Goal: Transaction & Acquisition: Download file/media

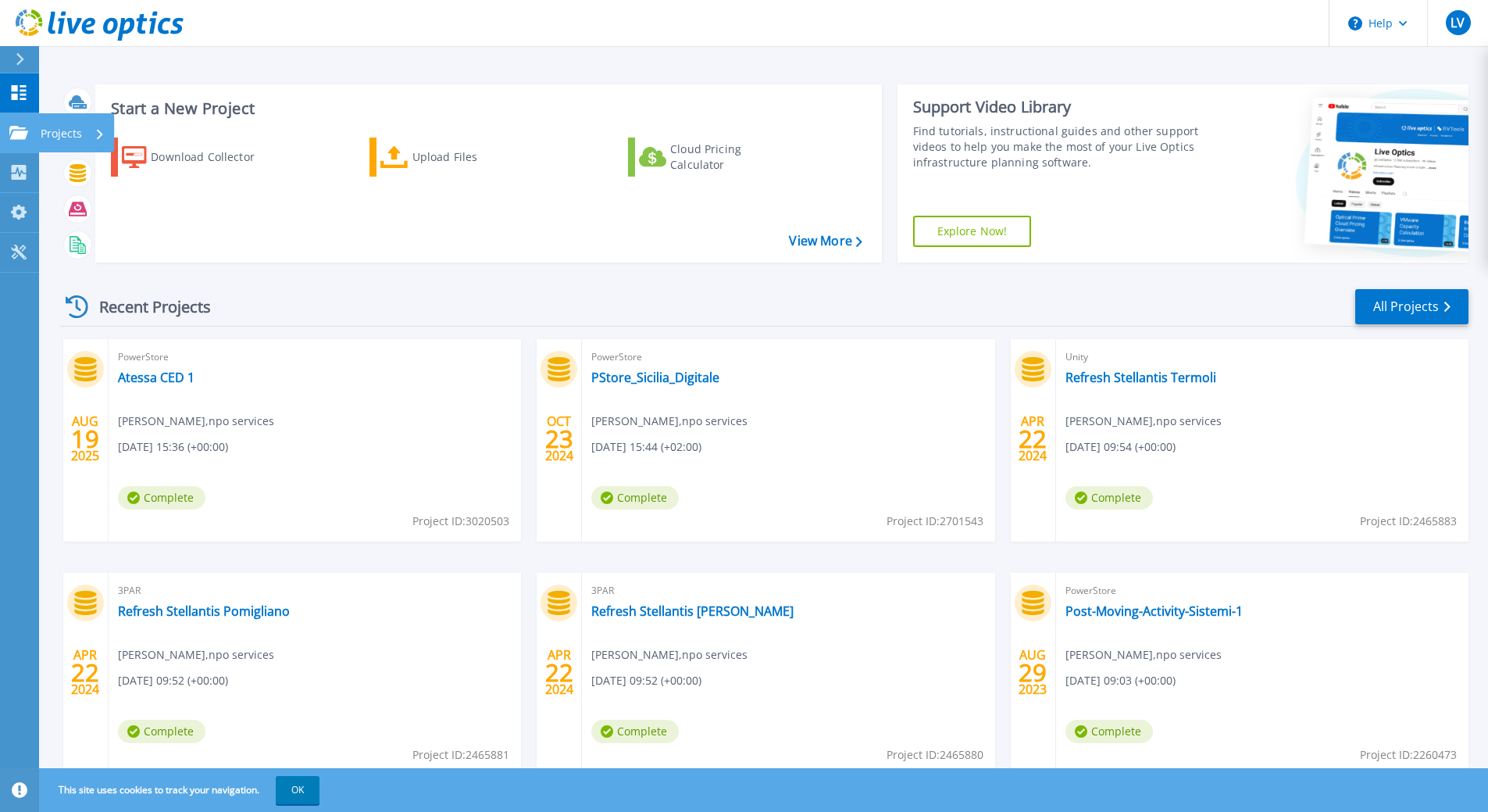
scroll to position [54, 0]
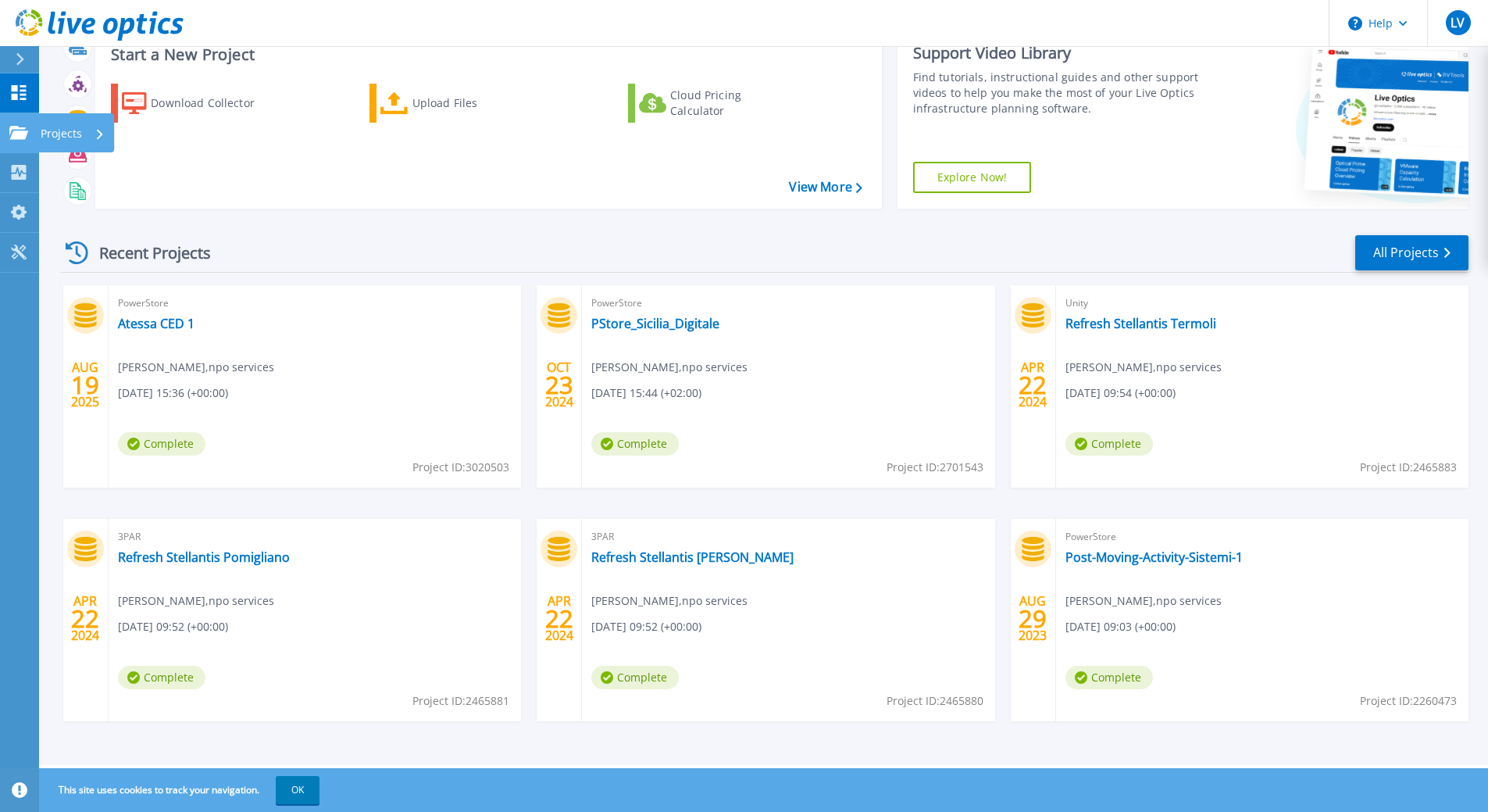
click at [99, 129] on icon at bounding box center [100, 133] width 7 height 11
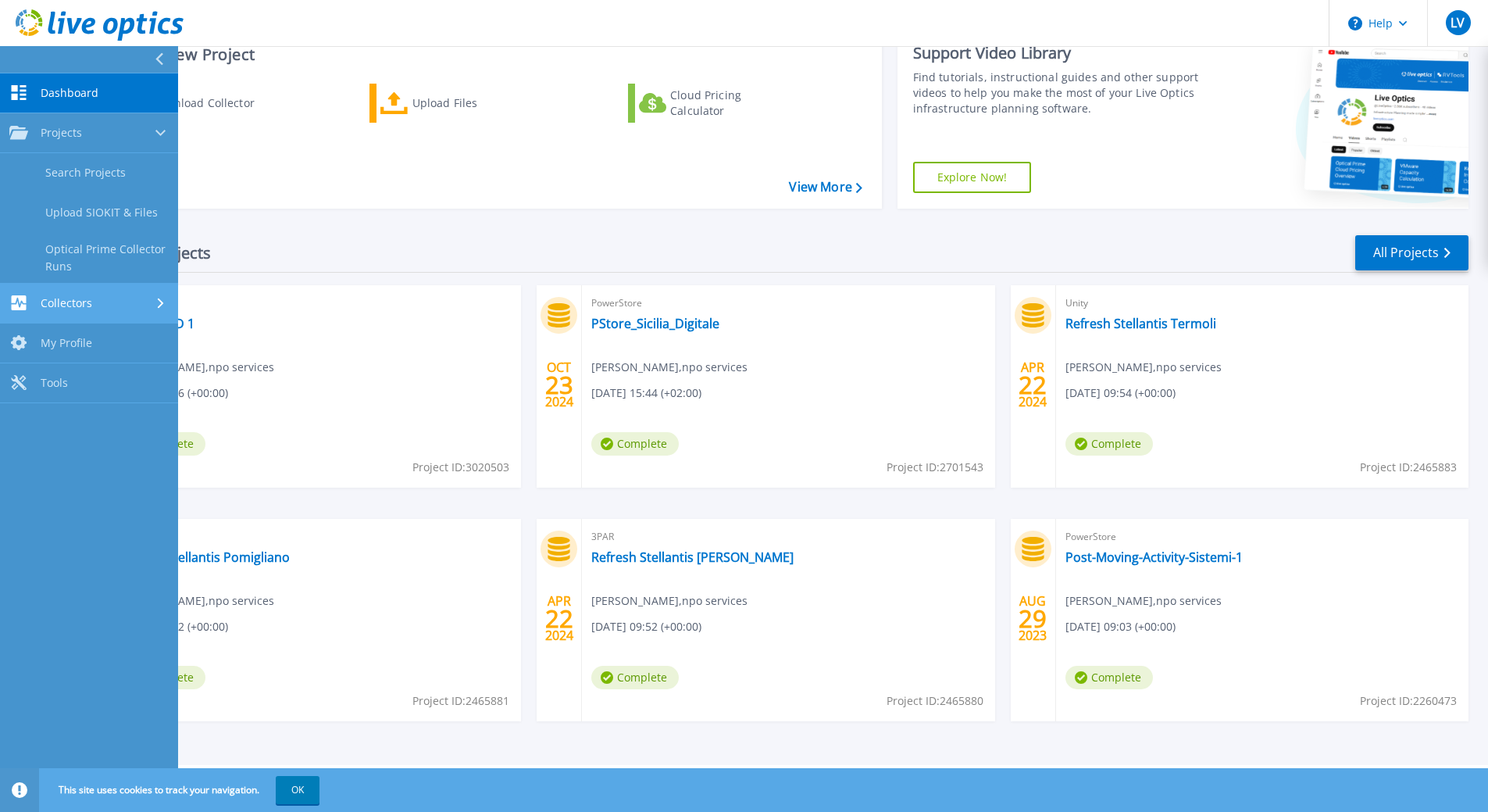
click at [113, 301] on div "Collectors" at bounding box center [89, 302] width 159 height 14
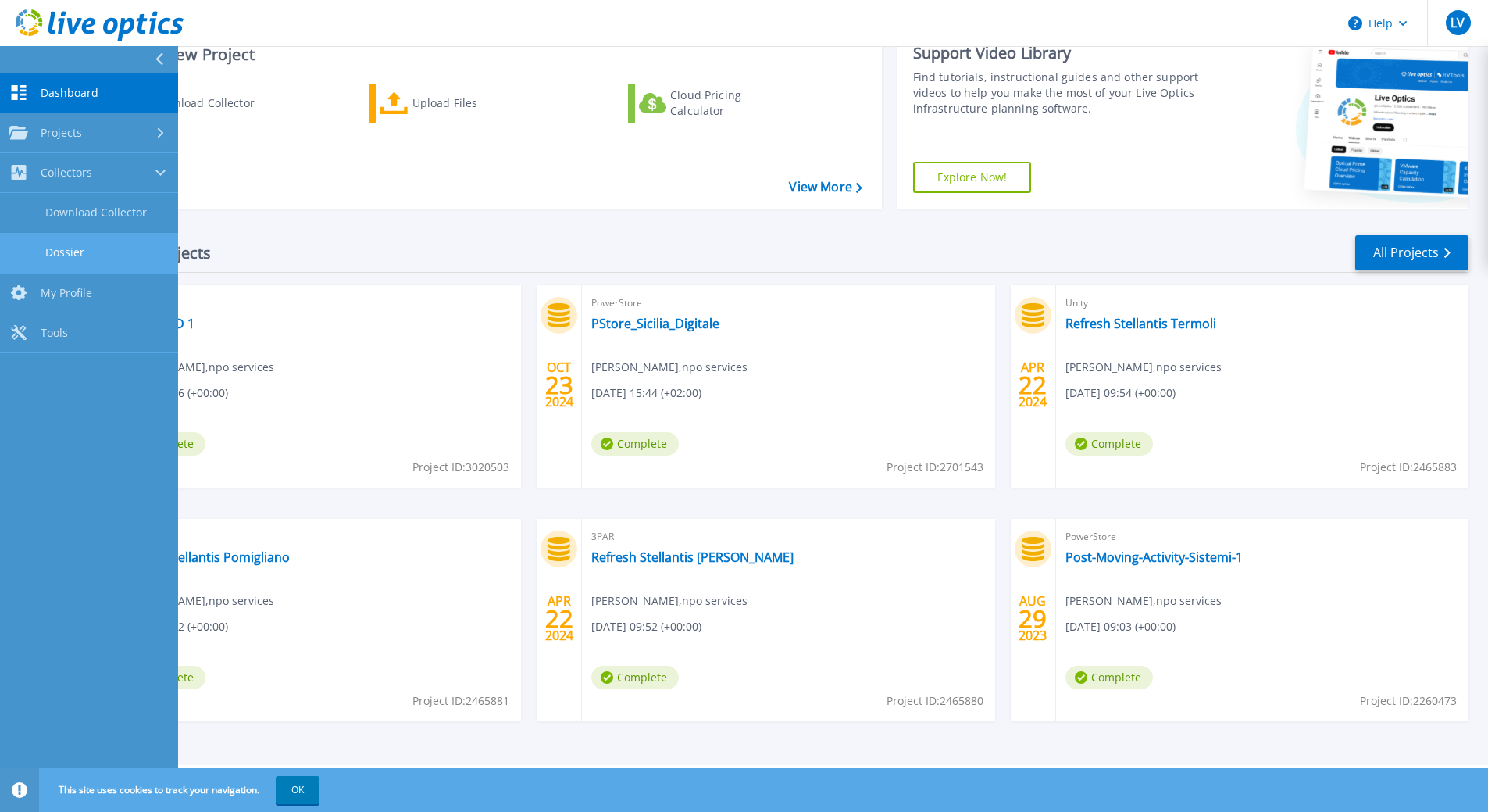
click at [96, 253] on link "Dossier" at bounding box center [89, 253] width 179 height 40
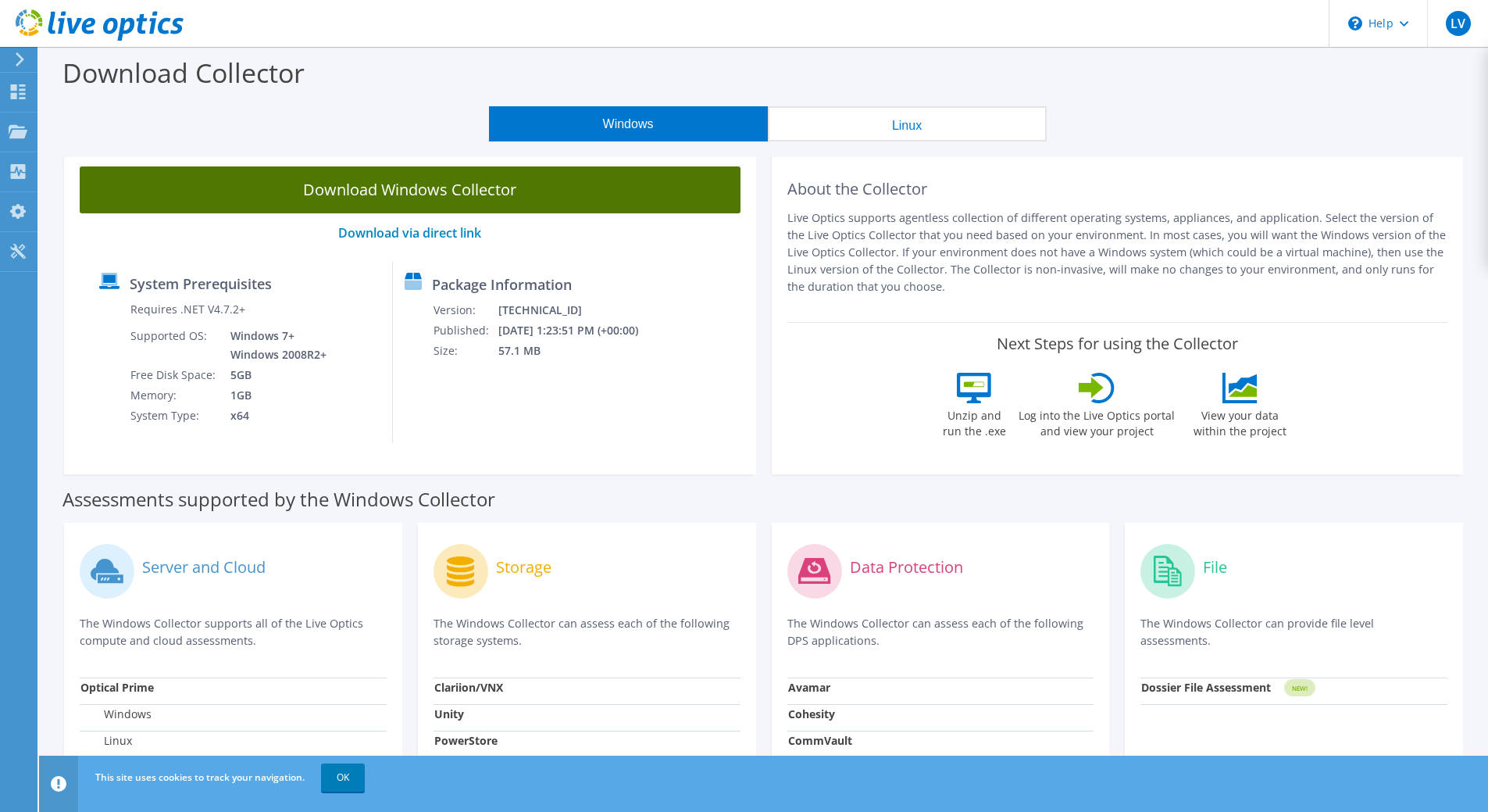
click at [514, 185] on link "Download Windows Collector" at bounding box center [410, 189] width 660 height 47
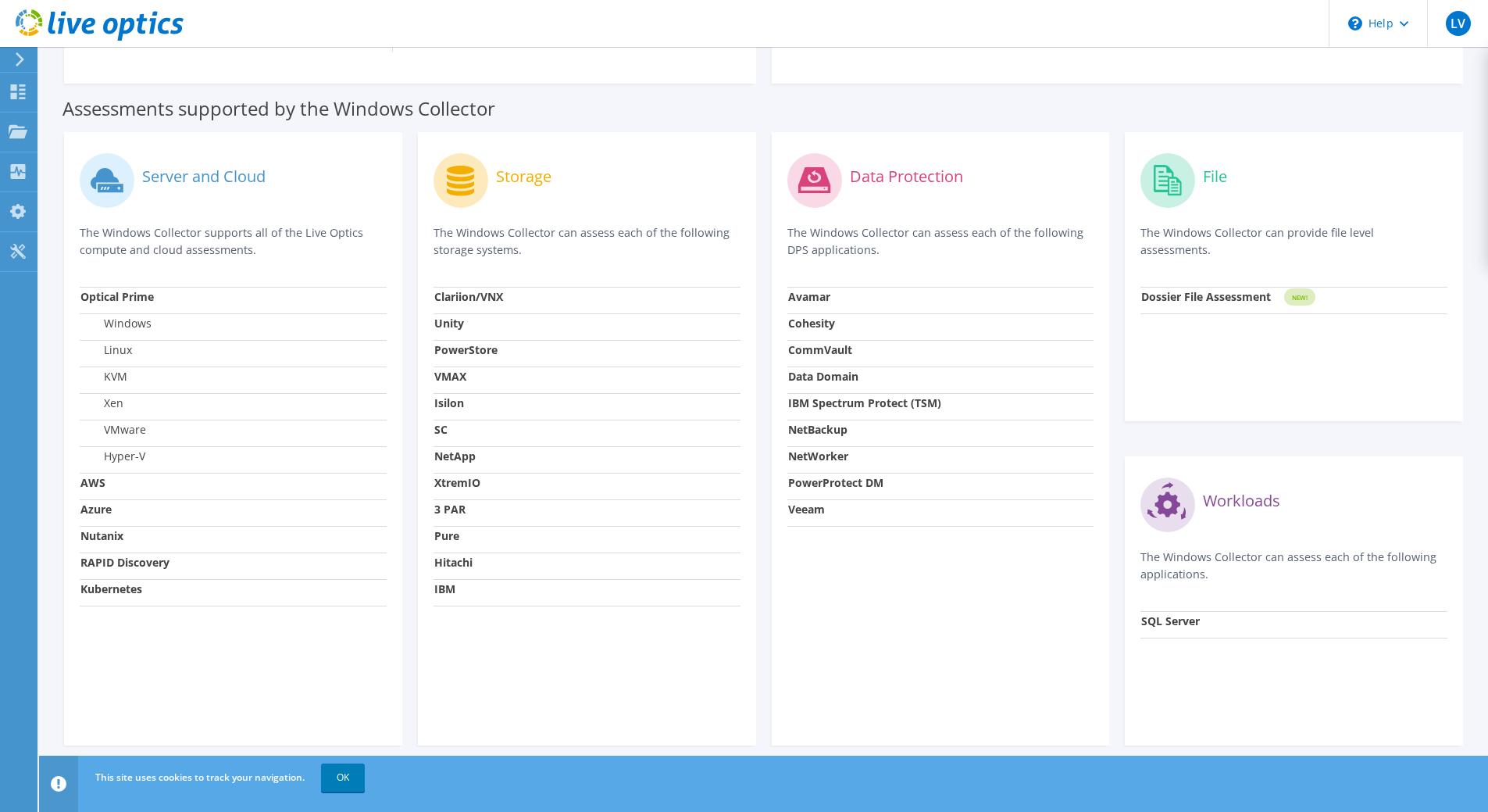
scroll to position [404, 0]
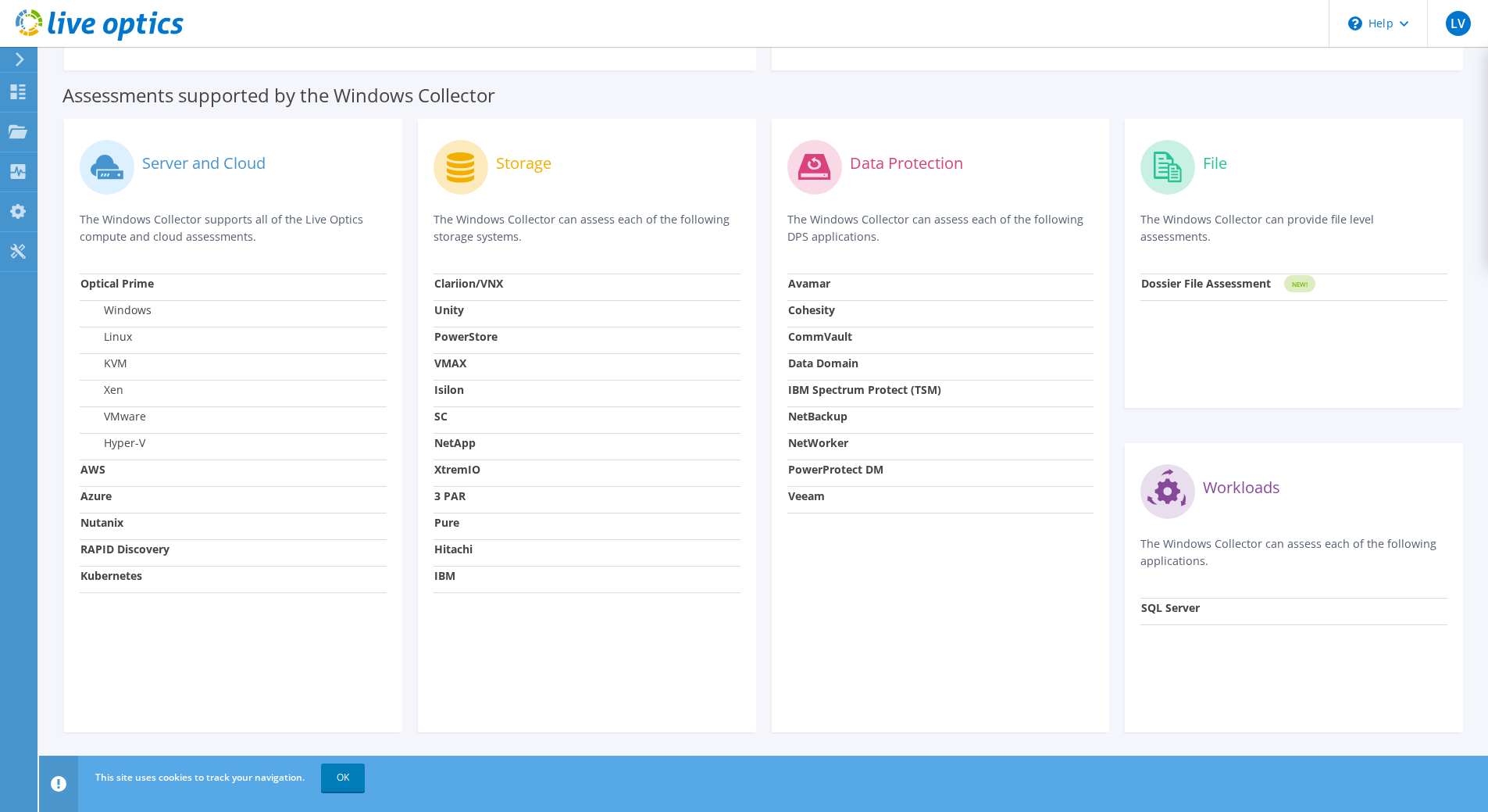
click at [1309, 282] on rect at bounding box center [1300, 283] width 32 height 17
click at [1163, 165] on circle at bounding box center [1167, 167] width 55 height 55
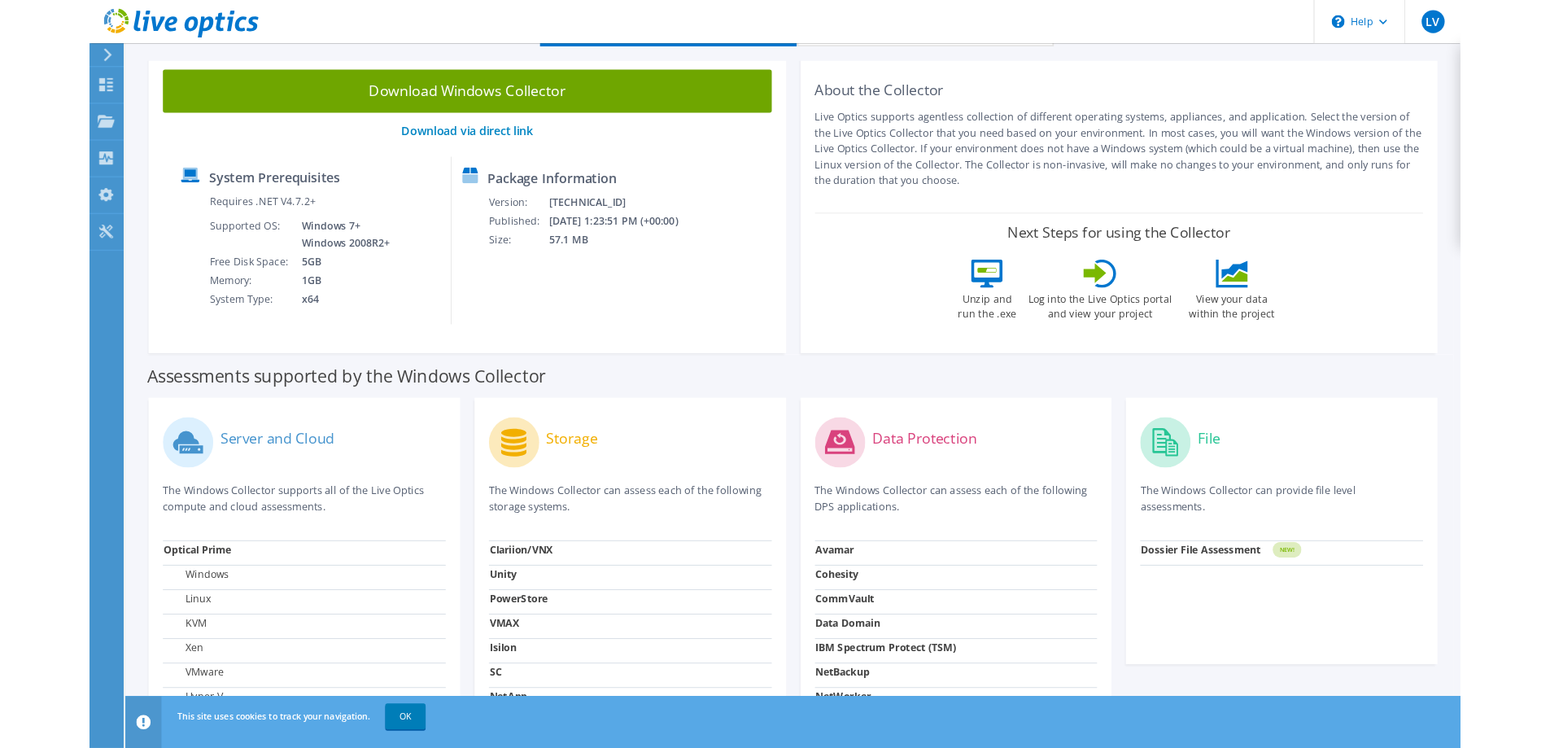
scroll to position [0, 0]
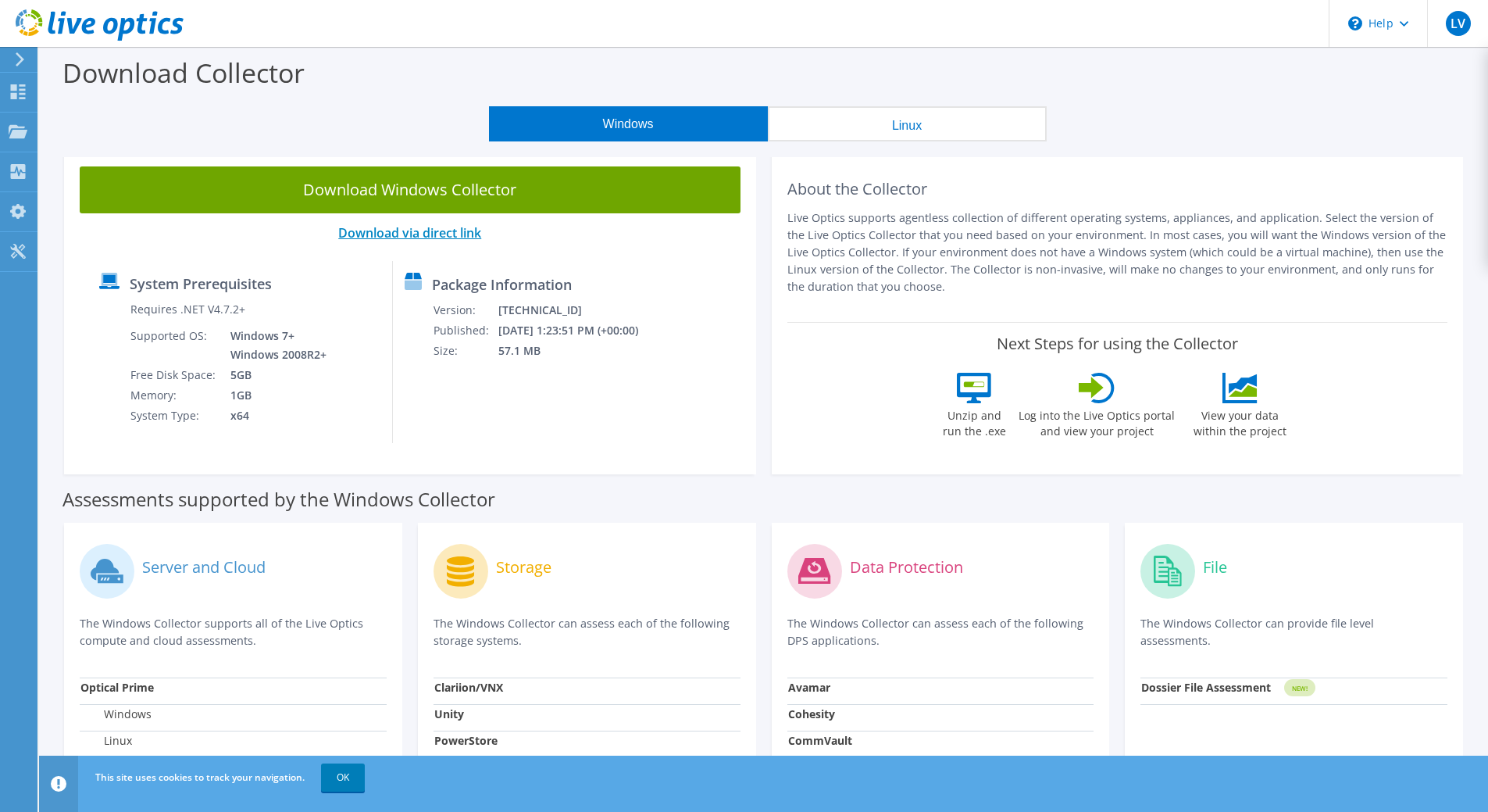
click at [436, 233] on link "Download via direct link" at bounding box center [409, 233] width 143 height 17
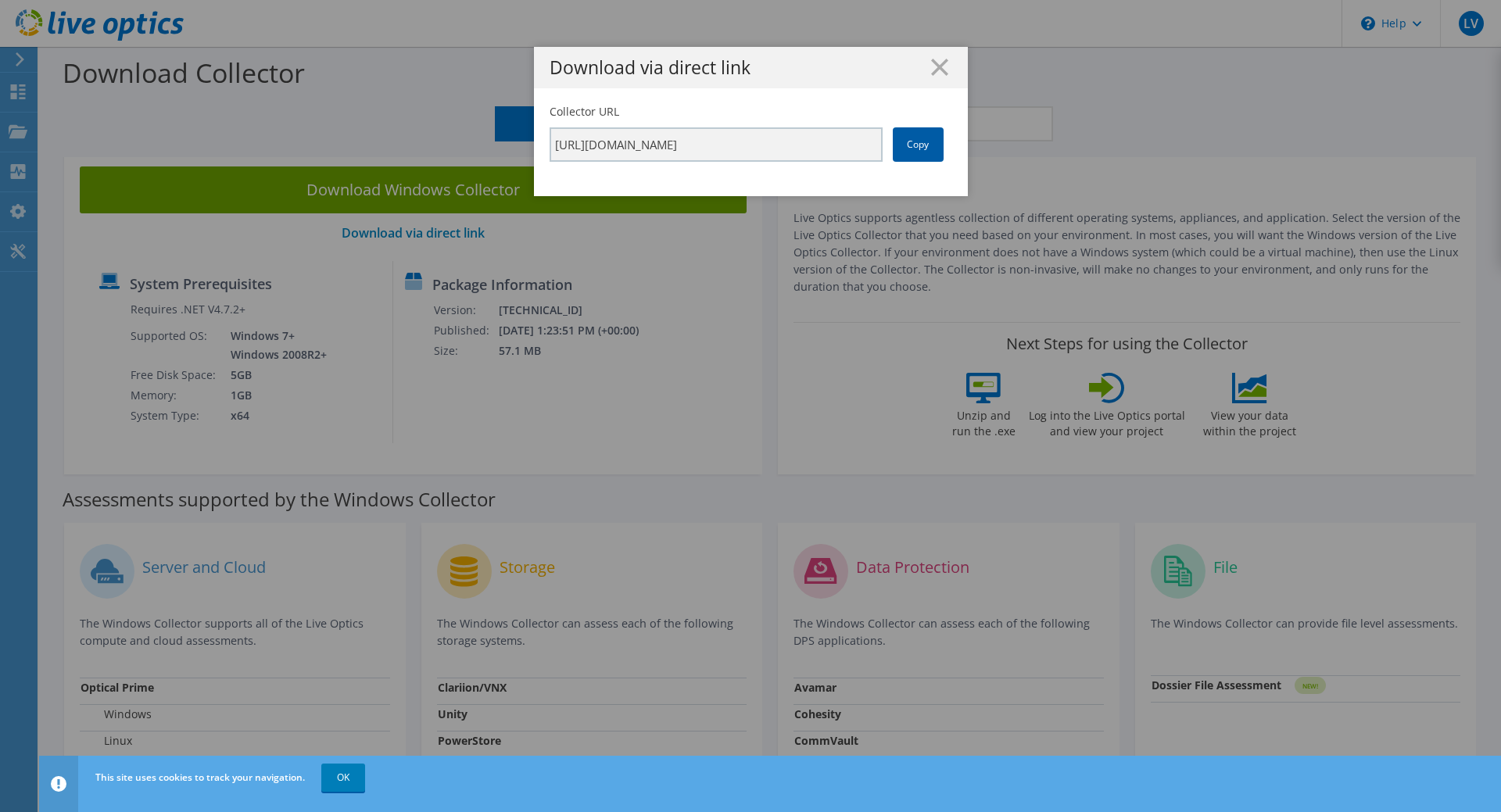
click at [905, 145] on link "Copy" at bounding box center [917, 145] width 51 height 35
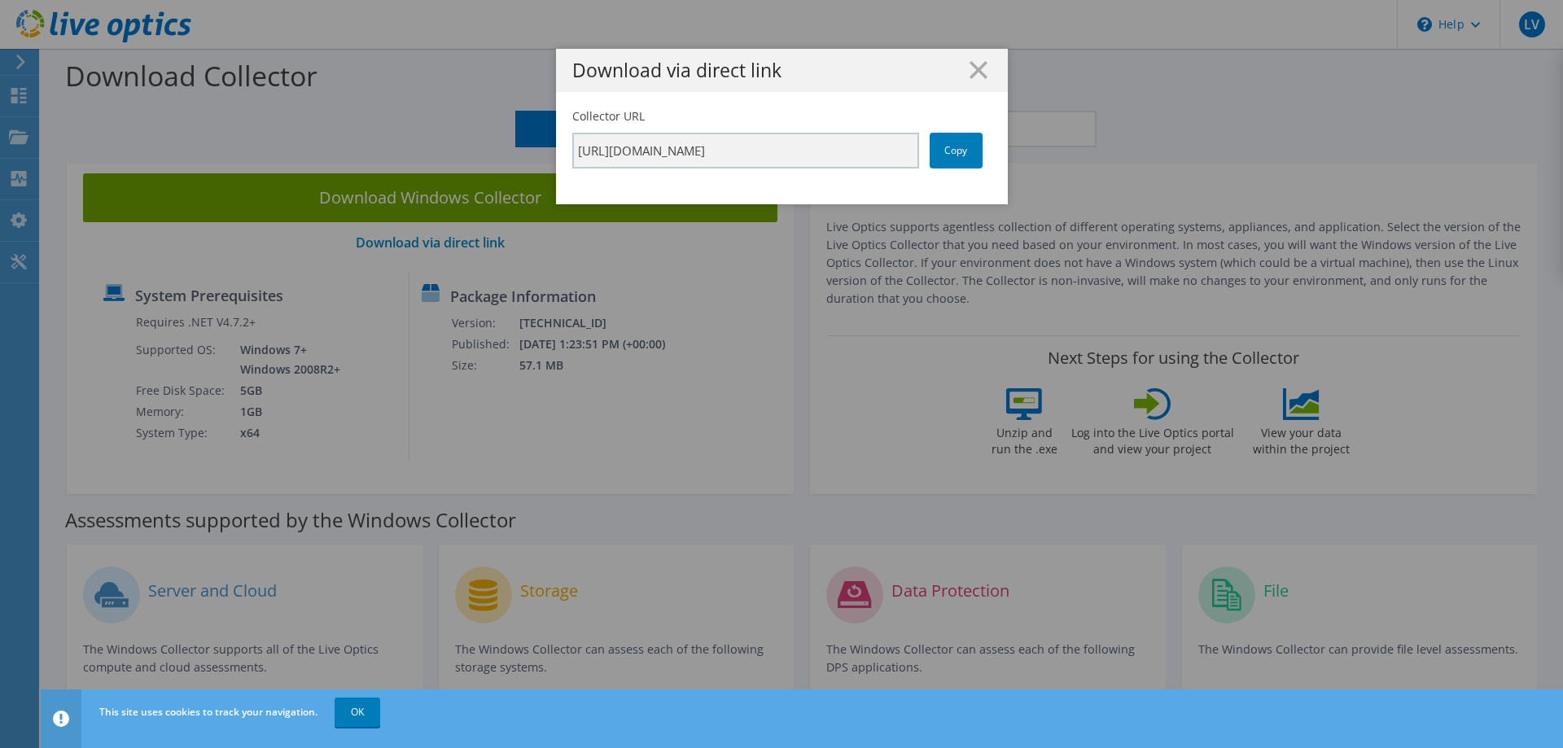
drag, startPoint x: 980, startPoint y: 70, endPoint x: 989, endPoint y: 59, distance: 14.5
click at [980, 69] on icon at bounding box center [978, 70] width 18 height 18
